Goal: Task Accomplishment & Management: Complete application form

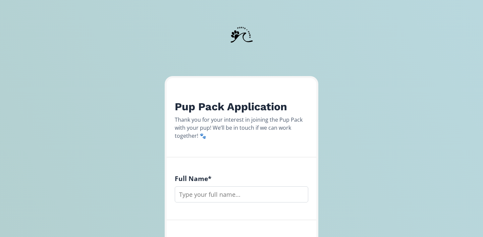
click at [212, 190] on input "text" at bounding box center [241, 194] width 133 height 16
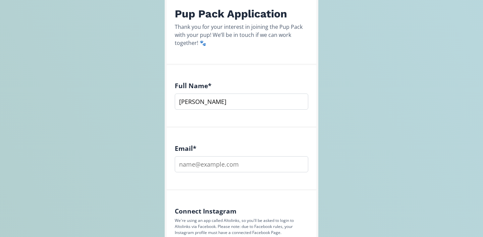
scroll to position [110, 0]
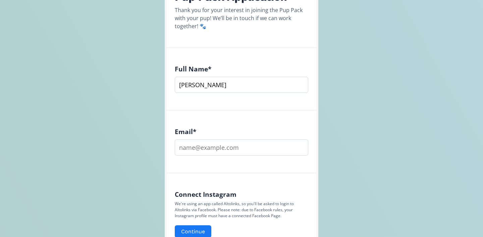
type input "[PERSON_NAME]"
click at [222, 152] on input "email" at bounding box center [241, 148] width 133 height 16
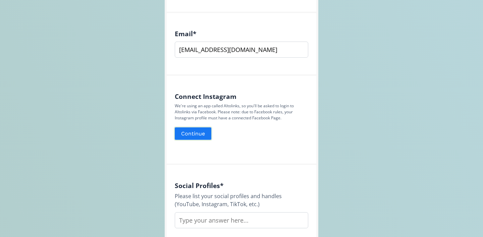
scroll to position [209, 0]
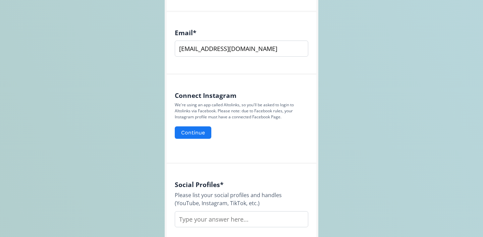
type input "[EMAIL_ADDRESS][DOMAIN_NAME]"
click at [208, 221] on input "text" at bounding box center [241, 219] width 133 height 16
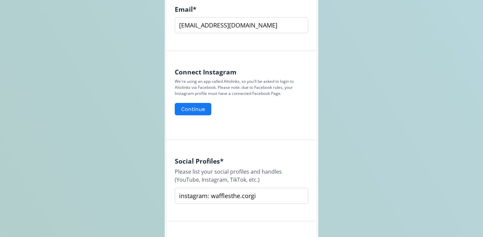
scroll to position [230, 0]
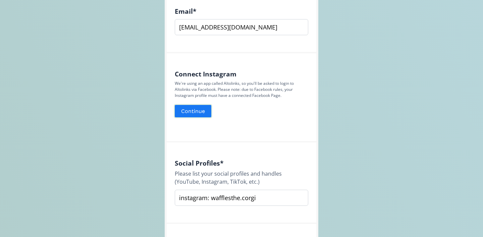
type input "instagram: wafflesthe.corgi"
click at [200, 115] on button "Continue" at bounding box center [193, 111] width 39 height 14
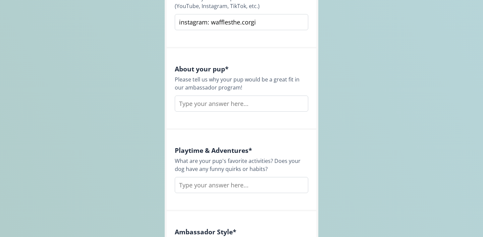
scroll to position [396, 0]
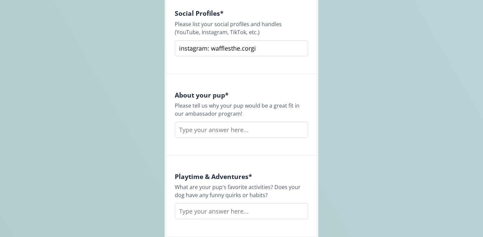
click at [207, 132] on input "text" at bounding box center [241, 130] width 133 height 16
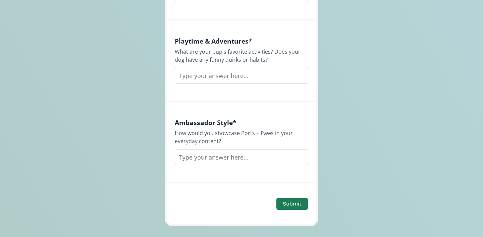
scroll to position [536, 0]
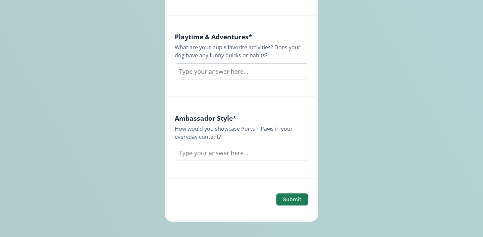
click at [203, 159] on input "text" at bounding box center [241, 153] width 133 height 16
drag, startPoint x: 253, startPoint y: 150, endPoint x: 241, endPoint y: 153, distance: 12.2
click at [241, 153] on input "We'd showcase Ports + Paws by bringing your products along on my everyday adven…" at bounding box center [241, 153] width 133 height 16
click at [262, 153] on input "We'd showcase Ports + Paws by bringing your products along on my everyday adven…" at bounding box center [241, 153] width 133 height 16
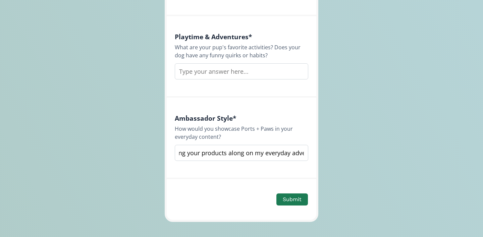
scroll to position [0, 199]
drag, startPoint x: 270, startPoint y: 154, endPoint x: 345, endPoint y: 156, distance: 75.1
click at [259, 155] on input "We'd showcase Ports + Paws by bringing your products along on my everyday adven…" at bounding box center [241, 153] width 133 height 16
drag, startPoint x: 232, startPoint y: 152, endPoint x: 301, endPoint y: 161, distance: 70.0
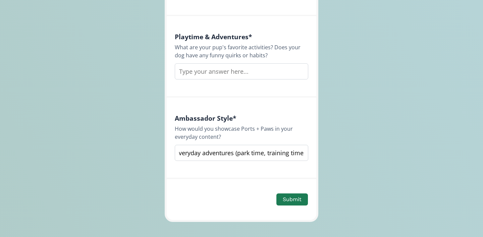
click at [301, 161] on div "Ambassador Style * How would you showcase Ports + Paws in your everyday content…" at bounding box center [242, 138] width 150 height 81
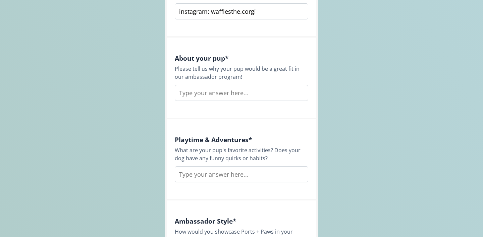
scroll to position [389, 0]
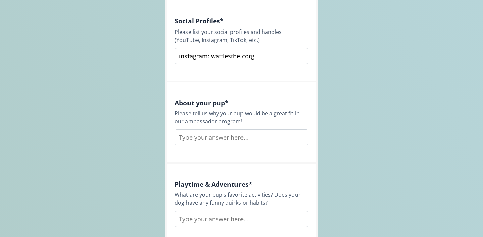
type input "We'd showcase Ports + Paws by bringing your products along on my everyday adven…"
click at [236, 134] on input "text" at bounding box center [241, 137] width 133 height 16
click at [281, 135] on input "Waffles would be a great fit to the program because this little corg loves to s…" at bounding box center [241, 137] width 133 height 16
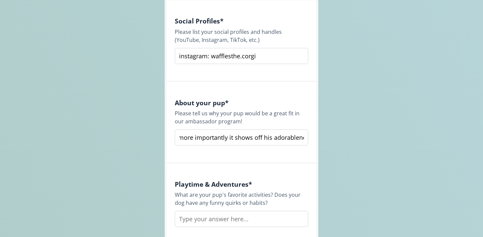
click at [213, 138] on input "Waffles would be a great fit to the program because this little corg loves to s…" at bounding box center [241, 137] width 133 height 16
click at [286, 135] on input "Waffles would be a great fit to the program because this little corg loves to s…" at bounding box center [241, 137] width 133 height 16
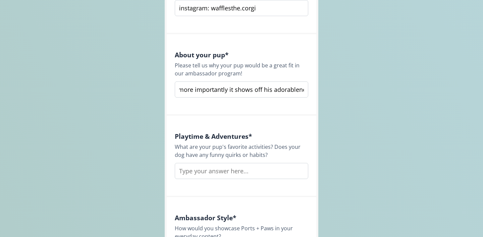
type input "Waffles would be a great fit to the program because this little corg loves to s…"
click at [223, 170] on input "text" at bounding box center [241, 171] width 133 height 16
click at [272, 168] on input "Waffles favorite outside activities are rolling in grass and sometimes it has t…" at bounding box center [241, 171] width 133 height 16
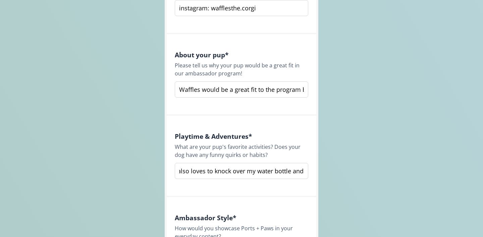
click at [272, 168] on input "Waffles favorite outside activities are rolling in grass and sometimes it has t…" at bounding box center [241, 171] width 133 height 16
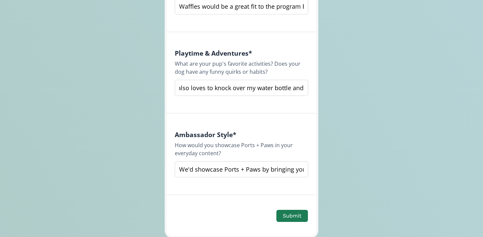
scroll to position [566, 0]
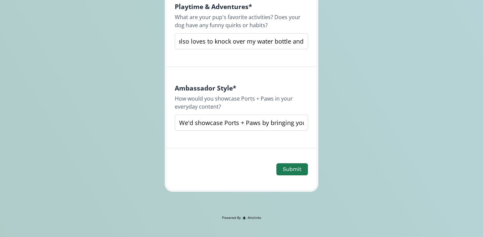
type input "Waffles favorite outside activities are rolling in grass and sometimes it has t…"
click at [226, 124] on input "We'd showcase Ports + Paws by bringing your products along on my everyday adven…" at bounding box center [241, 123] width 133 height 16
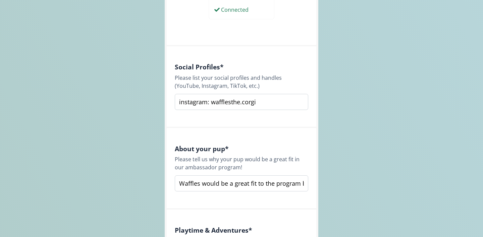
scroll to position [352, 0]
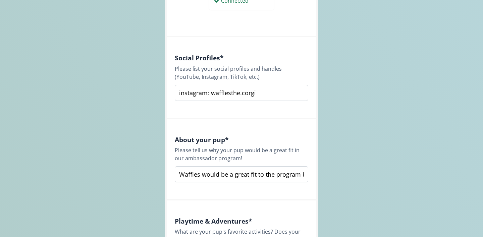
click at [212, 175] on input "Waffles would be a great fit to the program because this little corg loves to s…" at bounding box center [241, 174] width 133 height 16
drag, startPoint x: 279, startPoint y: 174, endPoint x: 307, endPoint y: 176, distance: 28.5
click at [307, 176] on input "Waffles would be a great fit to the program because this little corg loves to s…" at bounding box center [241, 174] width 133 height 16
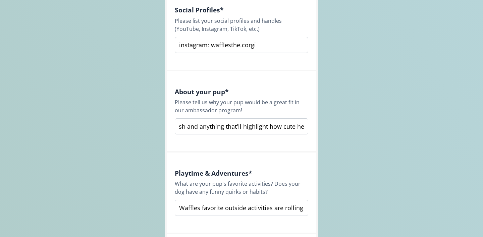
scroll to position [486, 0]
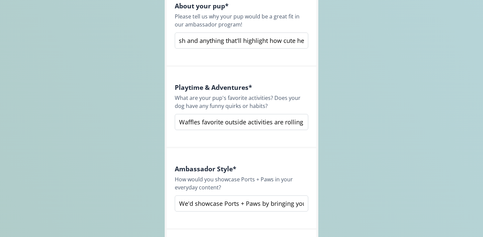
type input "Waffles would be a great fit to the program because this little corg loves to s…"
click at [232, 126] on input "Waffles favorite outside activities are rolling in grass and sometimes it has t…" at bounding box center [241, 122] width 133 height 16
click at [234, 124] on input "Waffles favorite outside activities are rolling in grass and sometimes it has t…" at bounding box center [241, 122] width 133 height 16
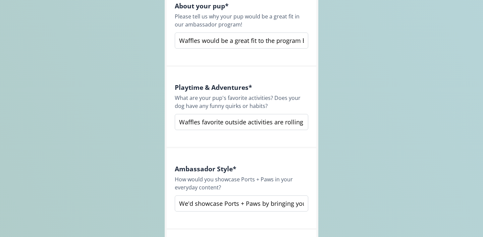
click at [234, 124] on input "Waffles favorite outside activities are rolling in grass and sometimes it has t…" at bounding box center [241, 122] width 133 height 16
click at [267, 124] on input "Waffles favorite outdoor activities are rolling in grass and sometimes it has t…" at bounding box center [241, 122] width 133 height 16
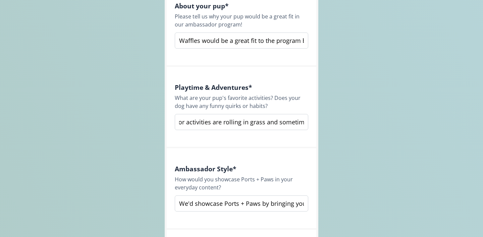
click at [267, 124] on input "Waffles favorite outdoor activities are rolling in grass and sometimes it has t…" at bounding box center [241, 122] width 133 height 16
click at [266, 122] on input "Waffles favorite outdoor activities are rolling in grass and sometimes it has t…" at bounding box center [241, 122] width 133 height 16
drag, startPoint x: 265, startPoint y: 122, endPoint x: 294, endPoint y: 121, distance: 28.5
click at [294, 121] on input "Waffles favorite outdoor activities are rolling in grass and sometimes it has t…" at bounding box center [241, 122] width 133 height 16
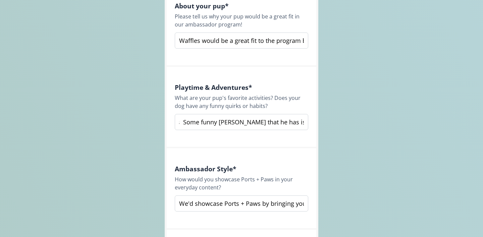
scroll to position [0, 85]
click at [265, 122] on input "Waffles favorite outdoor activities are rolling in grass. Some funny [PERSON_NA…" at bounding box center [241, 122] width 133 height 16
click at [253, 120] on input "Waffles favorite outdoor activities are rolling in grass. Some funny [PERSON_NA…" at bounding box center [241, 122] width 133 height 16
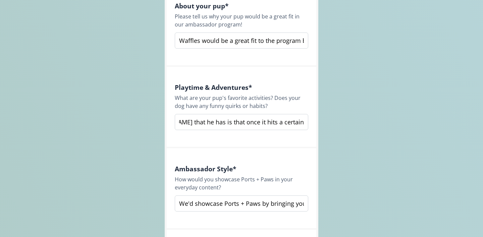
click at [275, 119] on input "Waffles favorite outdoor activities are rolling in grass. A funny [PERSON_NAME]…" at bounding box center [241, 122] width 133 height 16
drag, startPoint x: 218, startPoint y: 121, endPoint x: 296, endPoint y: 123, distance: 78.8
click at [296, 123] on input "Waffles favorite outdoor activities are rolling in grass. A funny [PERSON_NAME]…" at bounding box center [241, 122] width 133 height 16
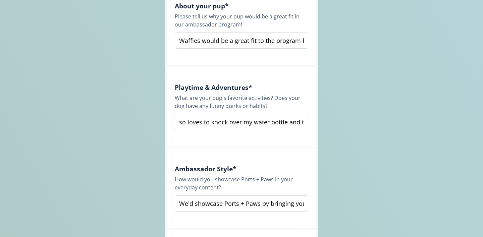
drag, startPoint x: 244, startPoint y: 124, endPoint x: 350, endPoint y: 131, distance: 106.3
type input "Waffles favorite outdoor activities are rolling in grass. A funny [PERSON_NAME]…"
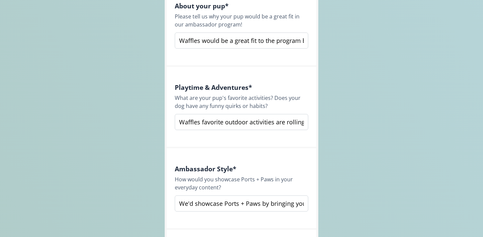
drag, startPoint x: 200, startPoint y: 207, endPoint x: 219, endPoint y: 210, distance: 19.7
click at [219, 210] on input "We'd showcase Ports + Paws by bringing your products along on my everyday adven…" at bounding box center [241, 204] width 133 height 16
click at [233, 204] on input "We'd showcase Ports + Paws by bringing your products along on my everyday adven…" at bounding box center [241, 204] width 133 height 16
click at [302, 204] on input "We'd showcase Ports + Paws by bringing your products along on my everyday adven…" at bounding box center [241, 204] width 133 height 16
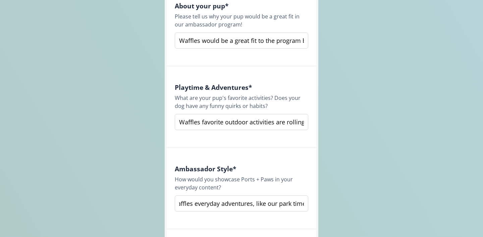
click at [277, 203] on input "We'd showcase Ports + Paws by bringing your products along on Waffles everyday …" at bounding box center [241, 204] width 133 height 16
click at [289, 206] on input "We'd showcase Ports + Paws by bringing your products along on Waffles everyday …" at bounding box center [241, 204] width 133 height 16
click at [238, 203] on input "We'd showcase Ports + Paws by bringing your products along on Waffles everyday …" at bounding box center [241, 204] width 133 height 16
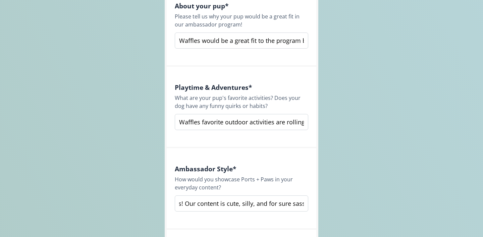
click at [211, 196] on input "We'd showcase Ports + Paws by bringing your products along on Waffles everyday …" at bounding box center [241, 204] width 133 height 16
drag, startPoint x: 218, startPoint y: 201, endPoint x: 320, endPoint y: 204, distance: 102.3
click at [255, 206] on input "We'd showcase Ports + Paws by bringing your products along on Waffles everyday …" at bounding box center [241, 204] width 133 height 16
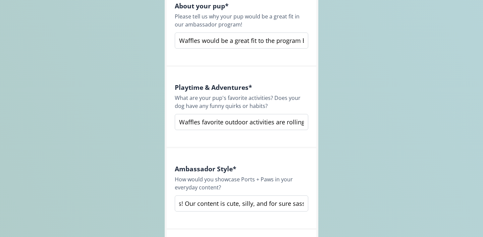
scroll to position [0, 0]
drag, startPoint x: 194, startPoint y: 203, endPoint x: 281, endPoint y: 207, distance: 87.6
click at [281, 207] on input "We'd showcase Ports + Paws by bringing your products along on Waffles everyday …" at bounding box center [241, 204] width 133 height 16
click at [253, 208] on input "We'd showcase Ports + Paws by bringing your products along on Waffles everyday …" at bounding box center [241, 204] width 133 height 16
drag, startPoint x: 239, startPoint y: 208, endPoint x: 270, endPoint y: 209, distance: 30.5
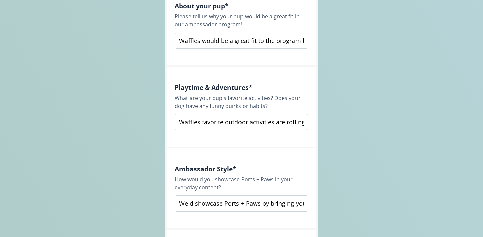
click at [270, 209] on input "We'd showcase Ports + Paws by bringing your products along on Waffles everyday …" at bounding box center [241, 204] width 133 height 16
click at [274, 202] on input "We'd showcase Ports + Paws by bringing your products along on Waffles everyday …" at bounding box center [241, 204] width 133 height 16
drag, startPoint x: 274, startPoint y: 202, endPoint x: 329, endPoint y: 203, distance: 54.3
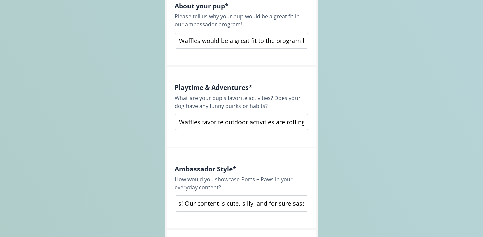
click at [306, 160] on div "Ambassador Style * How would you showcase Ports + Paws in your everyday content…" at bounding box center [242, 188] width 150 height 81
click at [228, 206] on input "We'd showcase Ports + Paws by bringing your products along on Waffles everyday …" at bounding box center [241, 204] width 133 height 16
drag, startPoint x: 246, startPoint y: 211, endPoint x: 295, endPoint y: 210, distance: 49.0
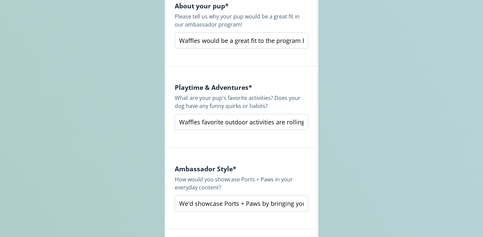
click at [295, 210] on input "We'd showcase Ports + Paws by bringing your products along on Waffles everyday …" at bounding box center [241, 204] width 133 height 16
click at [266, 204] on input "We'd showcase Ports + Paws by bringing your products along on Waffles everyday …" at bounding box center [241, 204] width 133 height 16
drag, startPoint x: 242, startPoint y: 203, endPoint x: 265, endPoint y: 208, distance: 23.6
click at [265, 208] on input "We'd showcase Ports + Paws by bringing your products along on Waffles everyday …" at bounding box center [241, 204] width 133 height 16
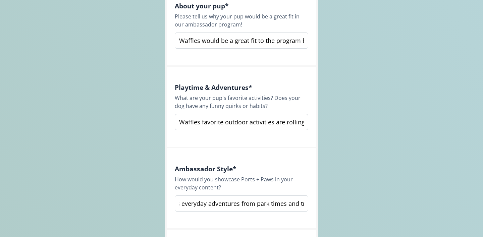
click at [277, 202] on input "We'd showcase Ports + Paws by bringing your products along on Waffles everyday …" at bounding box center [241, 204] width 133 height 16
click at [256, 204] on input "We'd showcase Ports + Paws by bringing your products along on Waffles everyday …" at bounding box center [241, 204] width 133 height 16
click at [251, 204] on input "We'd showcase Ports + Paws by bringing your products along on Waffles everyday …" at bounding box center [241, 204] width 133 height 16
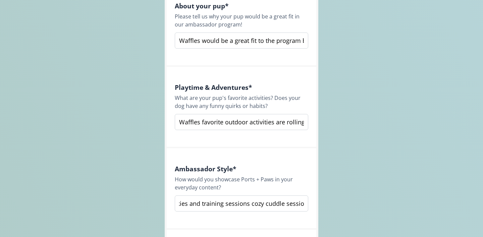
scroll to position [0, 333]
click at [241, 205] on input "We'd showcase Ports + Paws by bringing your products along on Waffles everyday …" at bounding box center [241, 204] width 133 height 16
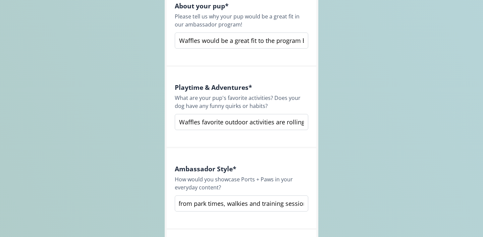
click at [241, 205] on input "We'd showcase Ports + Paws by bringing your products along on Waffles everyday …" at bounding box center [241, 204] width 133 height 16
click at [221, 205] on input "We'd showcase Ports + Paws by bringing your products along on Waffles everyday …" at bounding box center [241, 204] width 133 height 16
click at [263, 204] on input "We'd showcase Ports + Paws by bringing your products along on Waffles everyday …" at bounding box center [241, 204] width 133 height 16
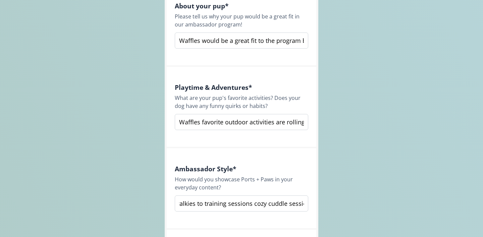
click at [254, 204] on input "We'd showcase Ports + Paws by bringing your products along on Waffles everyday …" at bounding box center [241, 204] width 133 height 16
click at [288, 204] on input "We'd showcase Ports + Paws by bringing your products along on Waffles everyday …" at bounding box center [241, 204] width 133 height 16
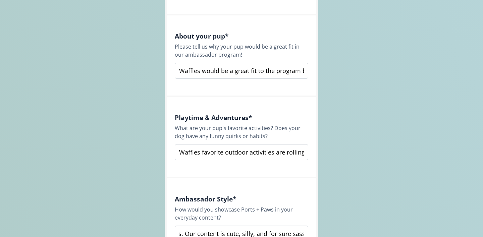
scroll to position [566, 0]
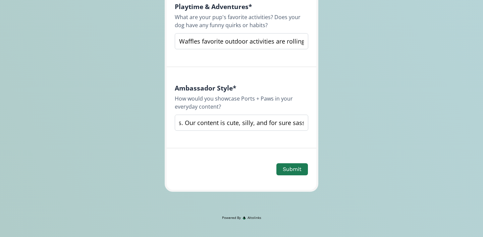
type input "We'd showcase Ports + Paws by bringing your products along on Waffles everyday …"
click at [287, 162] on div "Submit" at bounding box center [241, 169] width 133 height 14
click at [295, 171] on button "Submit" at bounding box center [292, 169] width 34 height 14
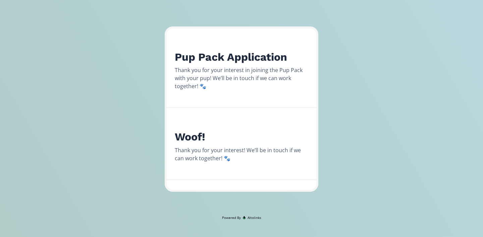
scroll to position [50, 0]
